Goal: Information Seeking & Learning: Learn about a topic

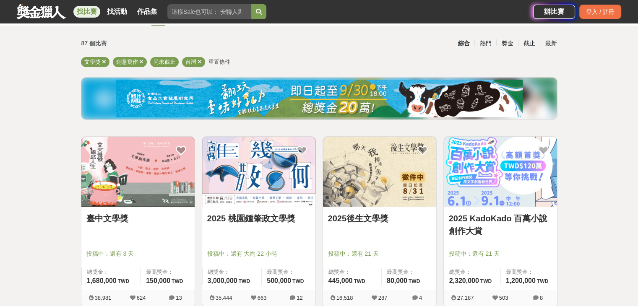
scroll to position [84, 0]
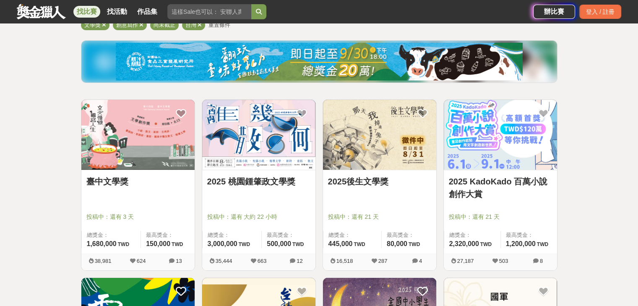
click at [512, 186] on link "2025 KadoKado 百萬小說創作大賞" at bounding box center [500, 187] width 103 height 25
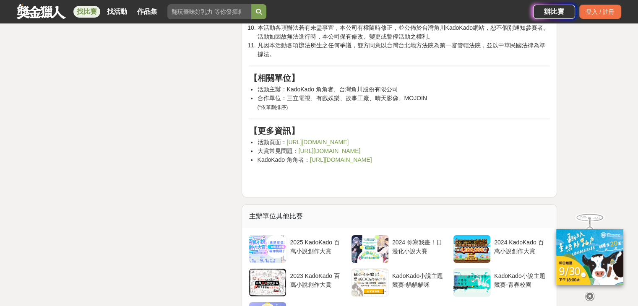
scroll to position [3106, 0]
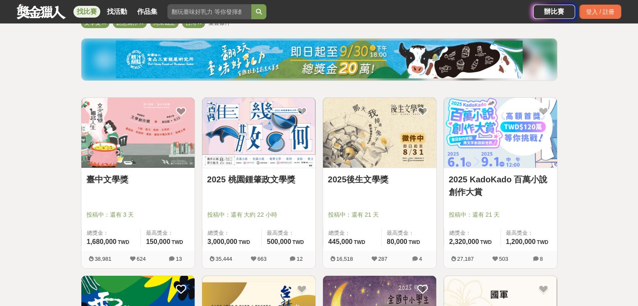
scroll to position [84, 0]
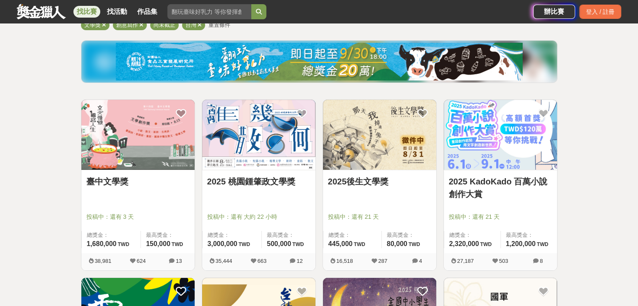
click at [267, 148] on img at bounding box center [258, 135] width 113 height 70
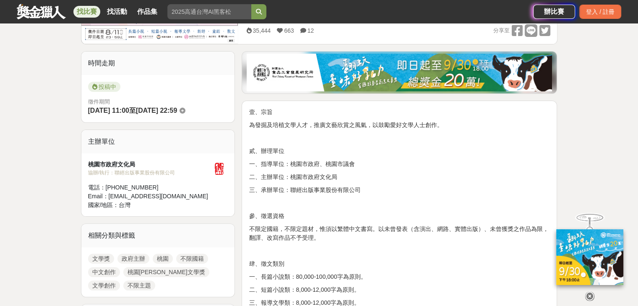
scroll to position [42, 0]
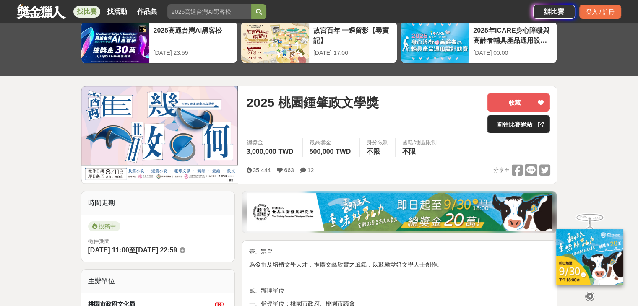
click at [512, 131] on link "前往比賽網站" at bounding box center [518, 124] width 63 height 18
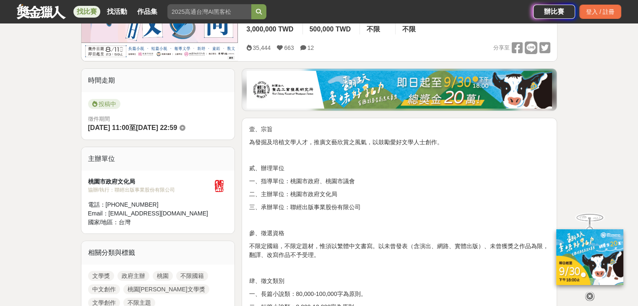
scroll to position [168, 0]
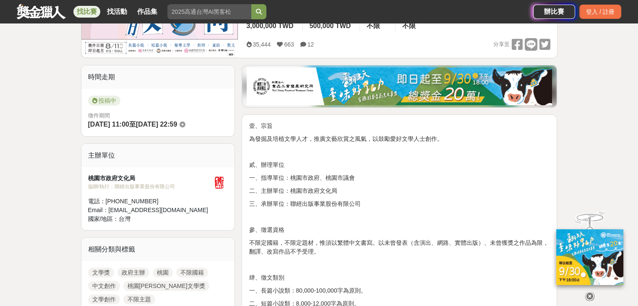
click at [590, 297] on icon at bounding box center [590, 296] width 9 height 9
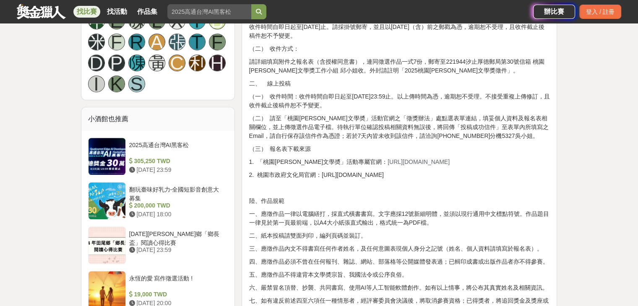
scroll to position [588, 0]
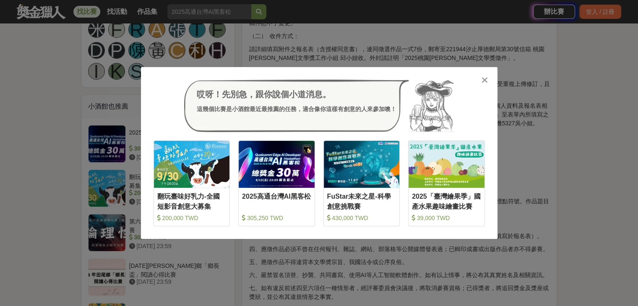
click at [487, 81] on icon at bounding box center [485, 80] width 6 height 8
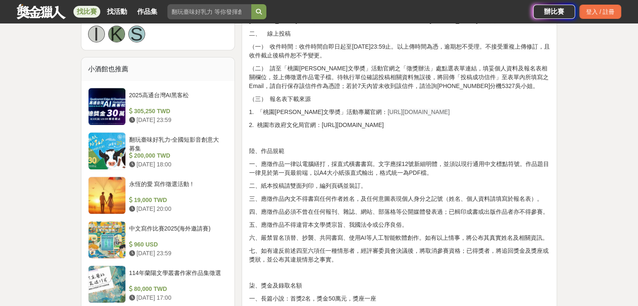
scroll to position [630, 0]
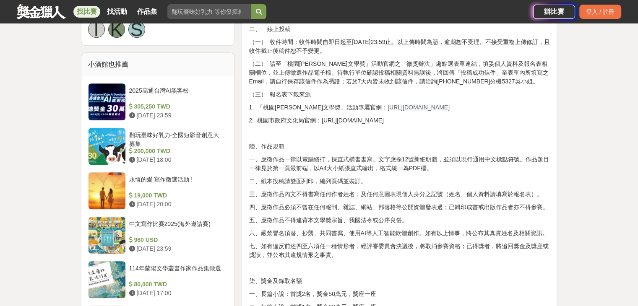
click at [380, 144] on p "陸、作品規範" at bounding box center [399, 146] width 301 height 9
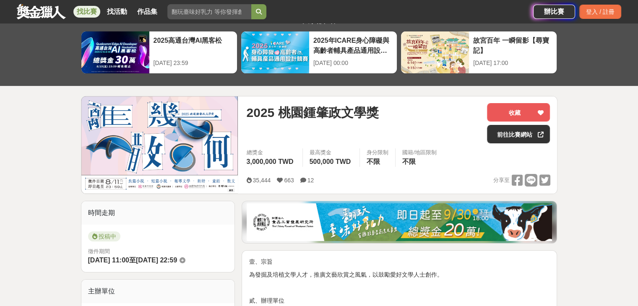
scroll to position [0, 0]
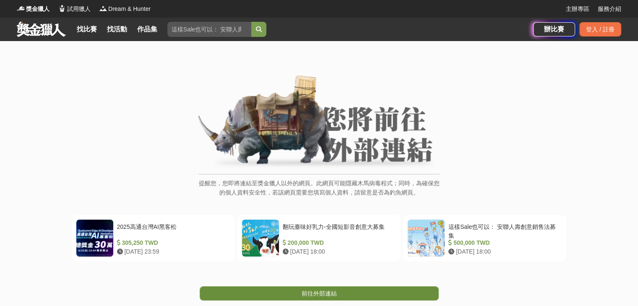
click at [354, 288] on link "前往外部連結" at bounding box center [319, 294] width 239 height 14
